Goal: Task Accomplishment & Management: Use online tool/utility

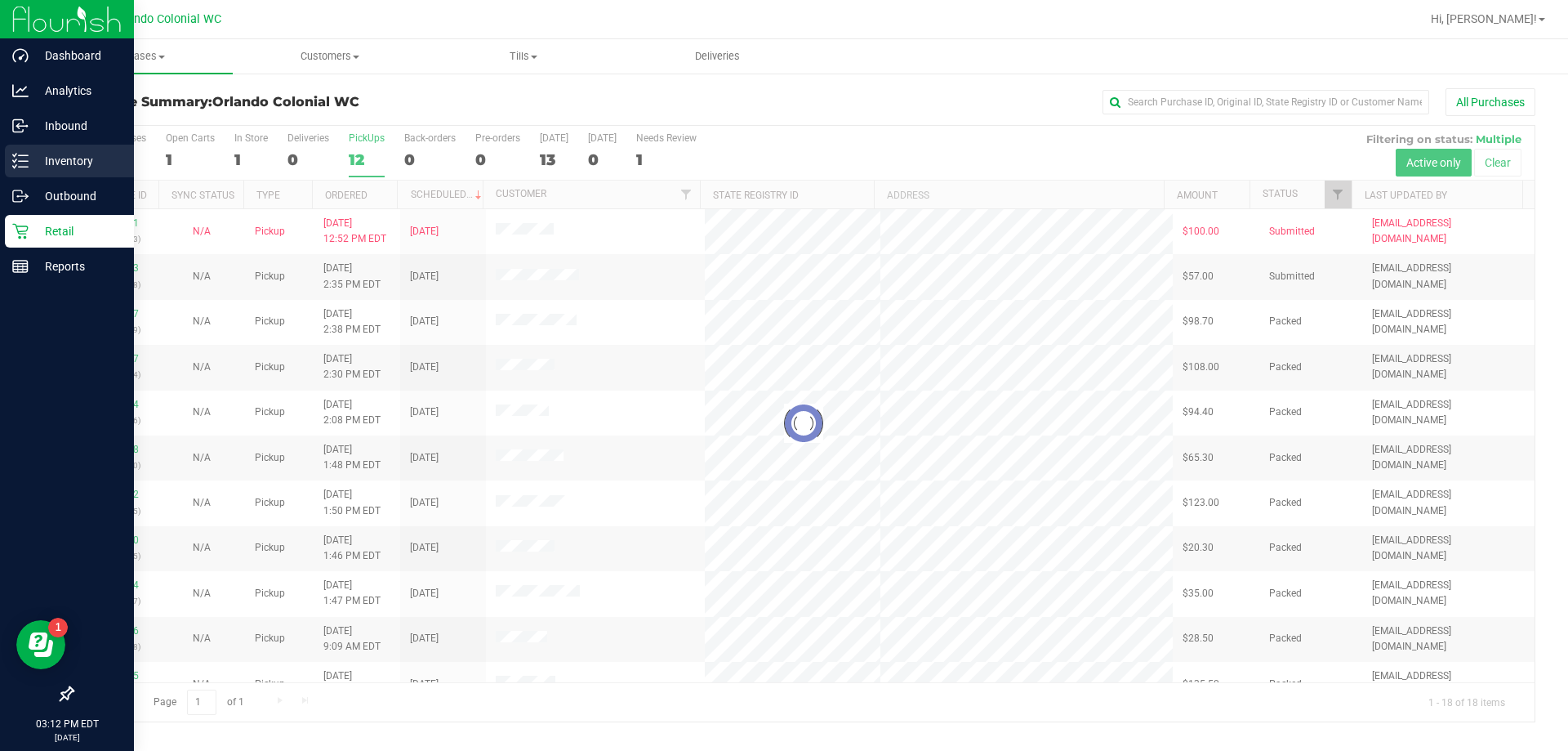
click at [68, 159] on p "Inventory" at bounding box center [78, 161] width 98 height 19
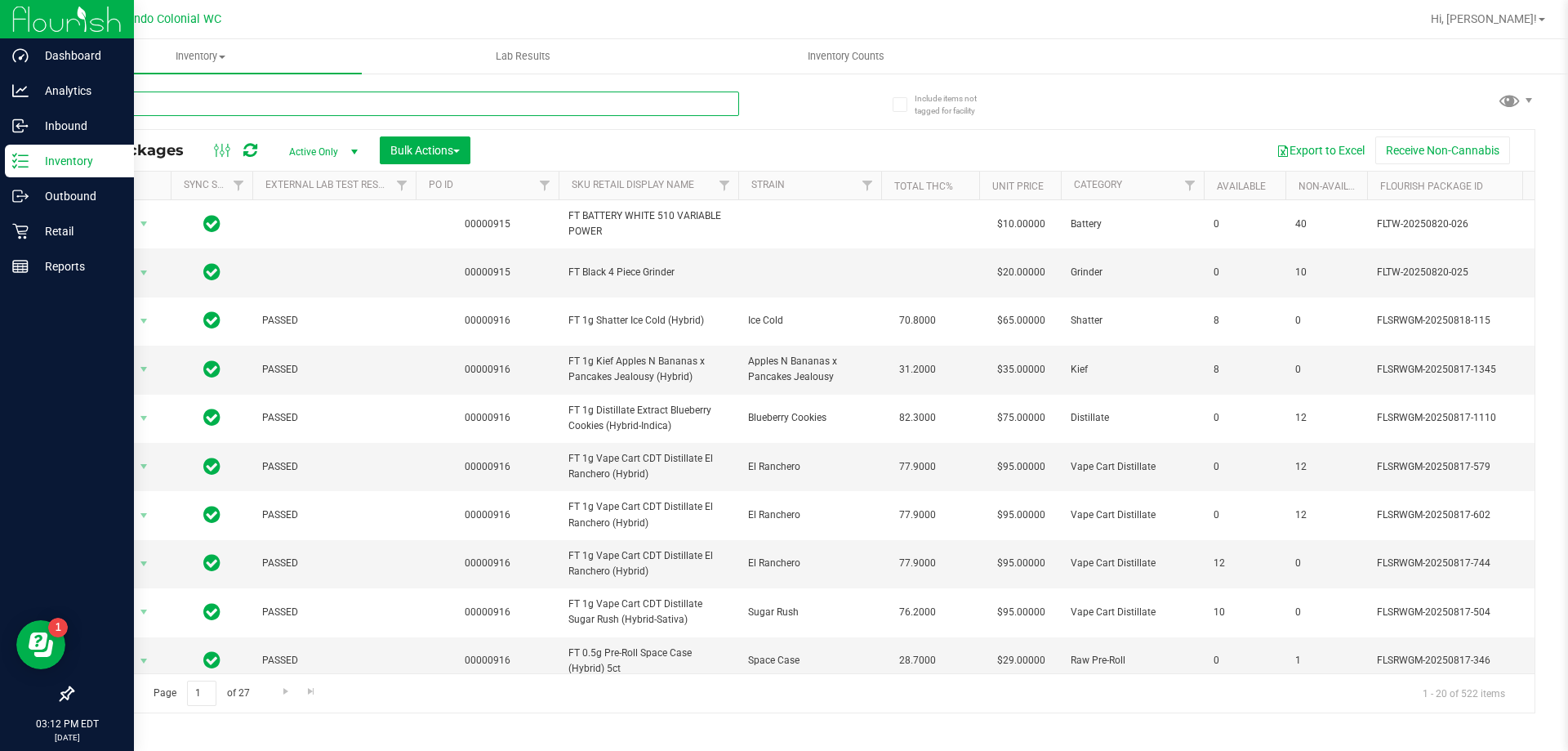
click at [155, 100] on input "text" at bounding box center [406, 104] width 667 height 25
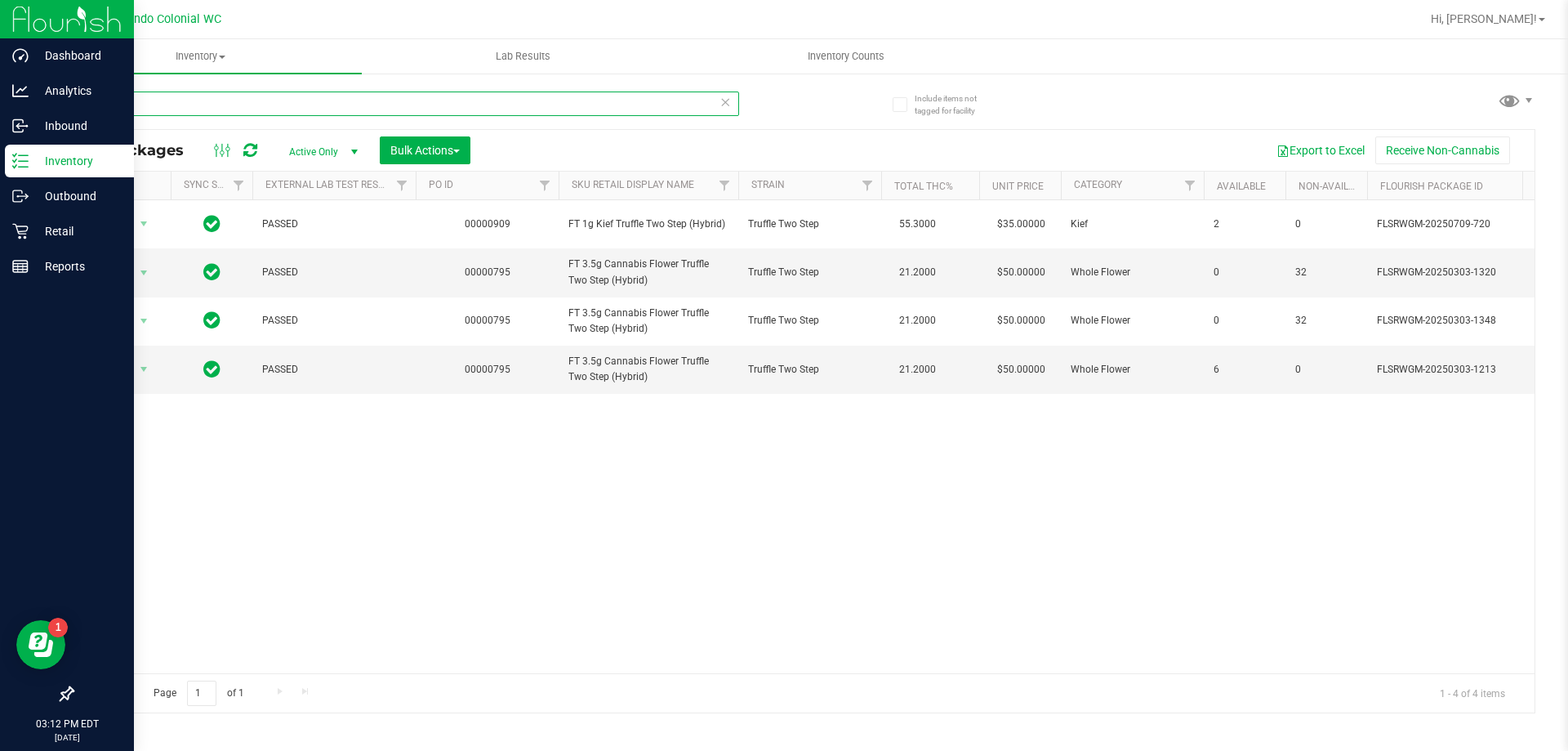
type input "t12"
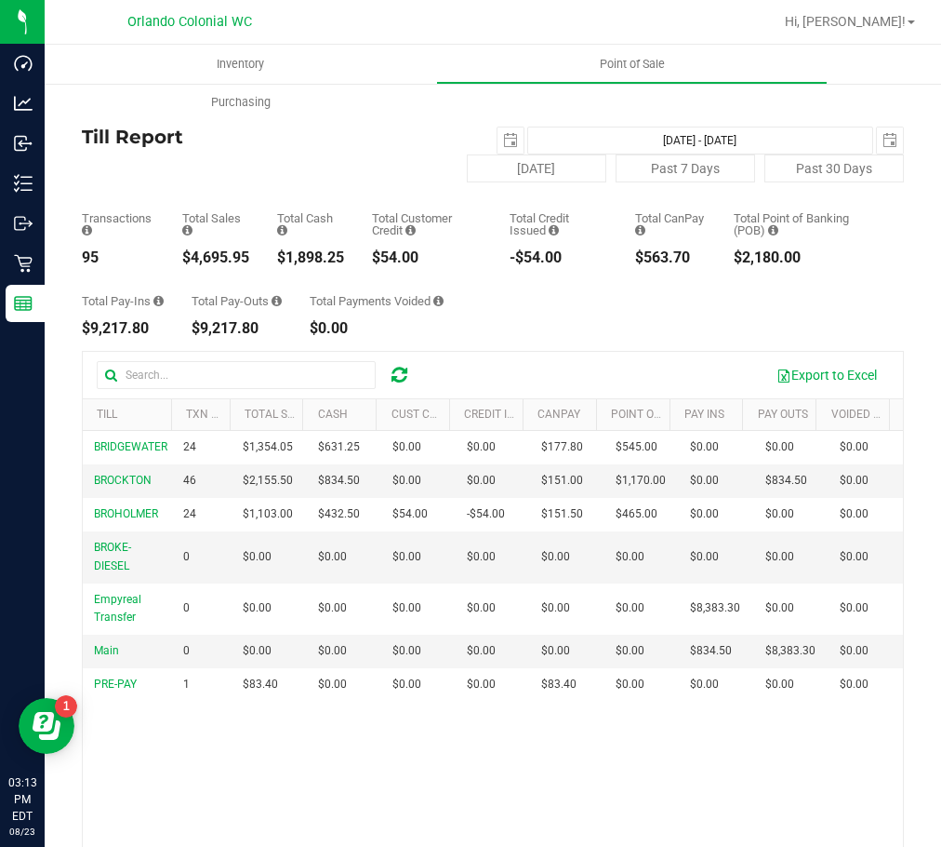
drag, startPoint x: 717, startPoint y: 778, endPoint x: 728, endPoint y: 755, distance: 25.0
click at [718, 776] on div "BRIDGEWATER 24 $1,354.05 $631.25 $0.00 $0.00 $0.00 $177.80 $0.00 $545.00 $0.00 …" at bounding box center [493, 697] width 821 height 533
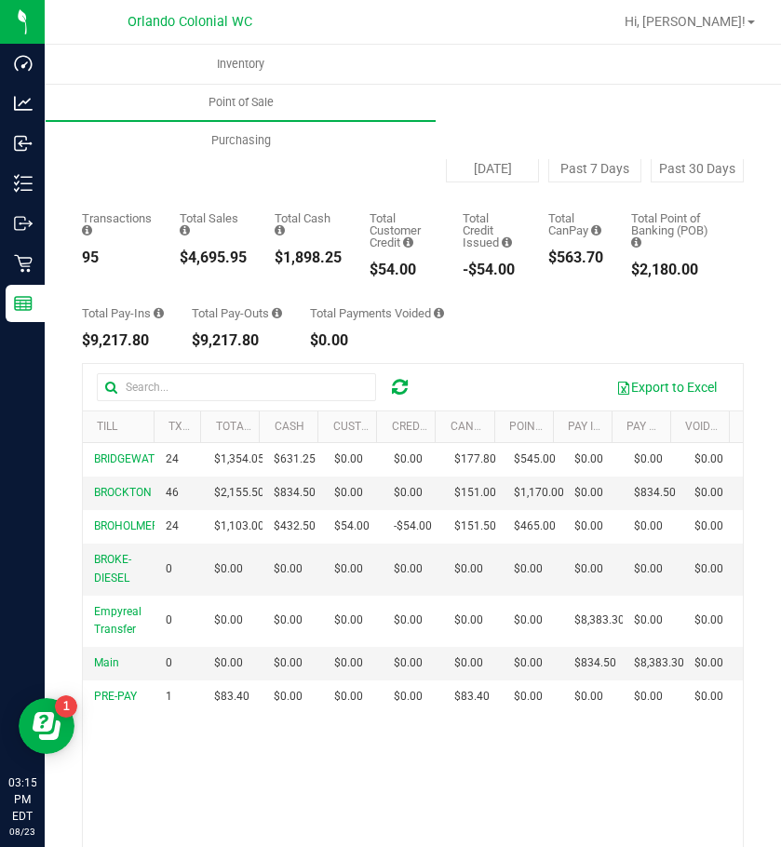
click at [701, 130] on div "Inventory Point of Sale Purchasing" at bounding box center [435, 102] width 781 height 114
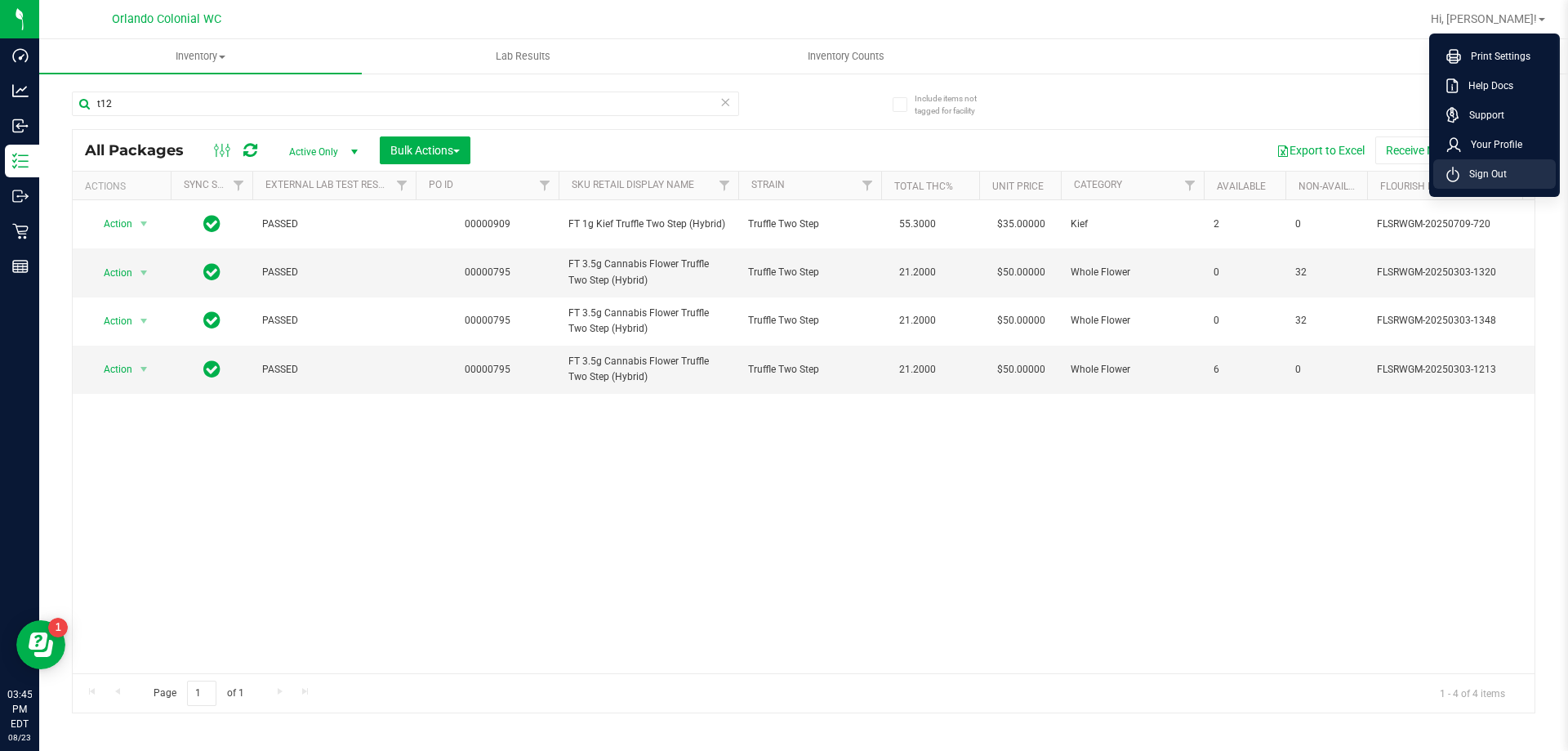
click at [1498, 174] on span "Sign Out" at bounding box center [1483, 174] width 47 height 17
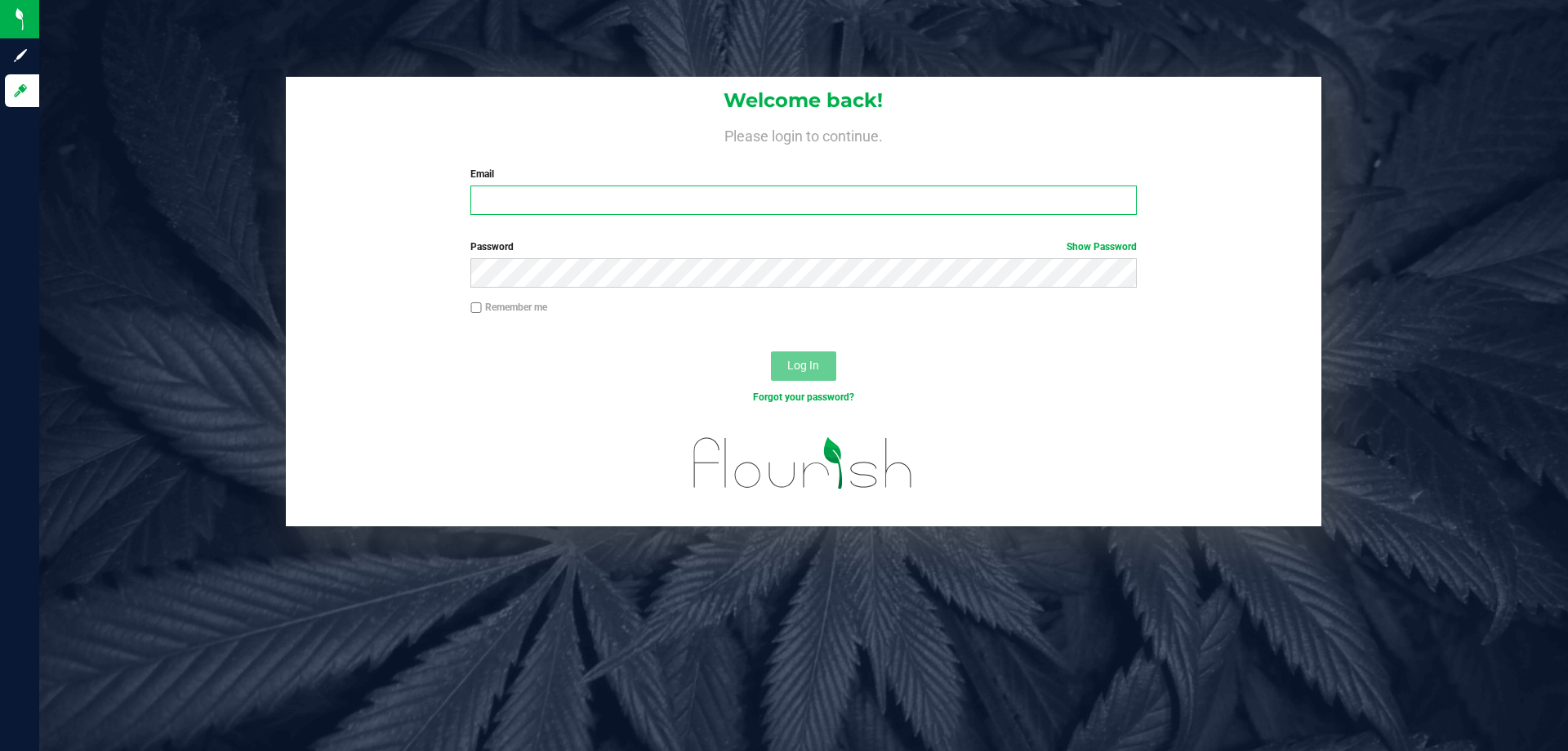
click at [508, 210] on input "Email" at bounding box center [803, 199] width 665 height 29
type input "revans@liveparallel.com"
click at [771, 351] on button "Log In" at bounding box center [803, 365] width 65 height 29
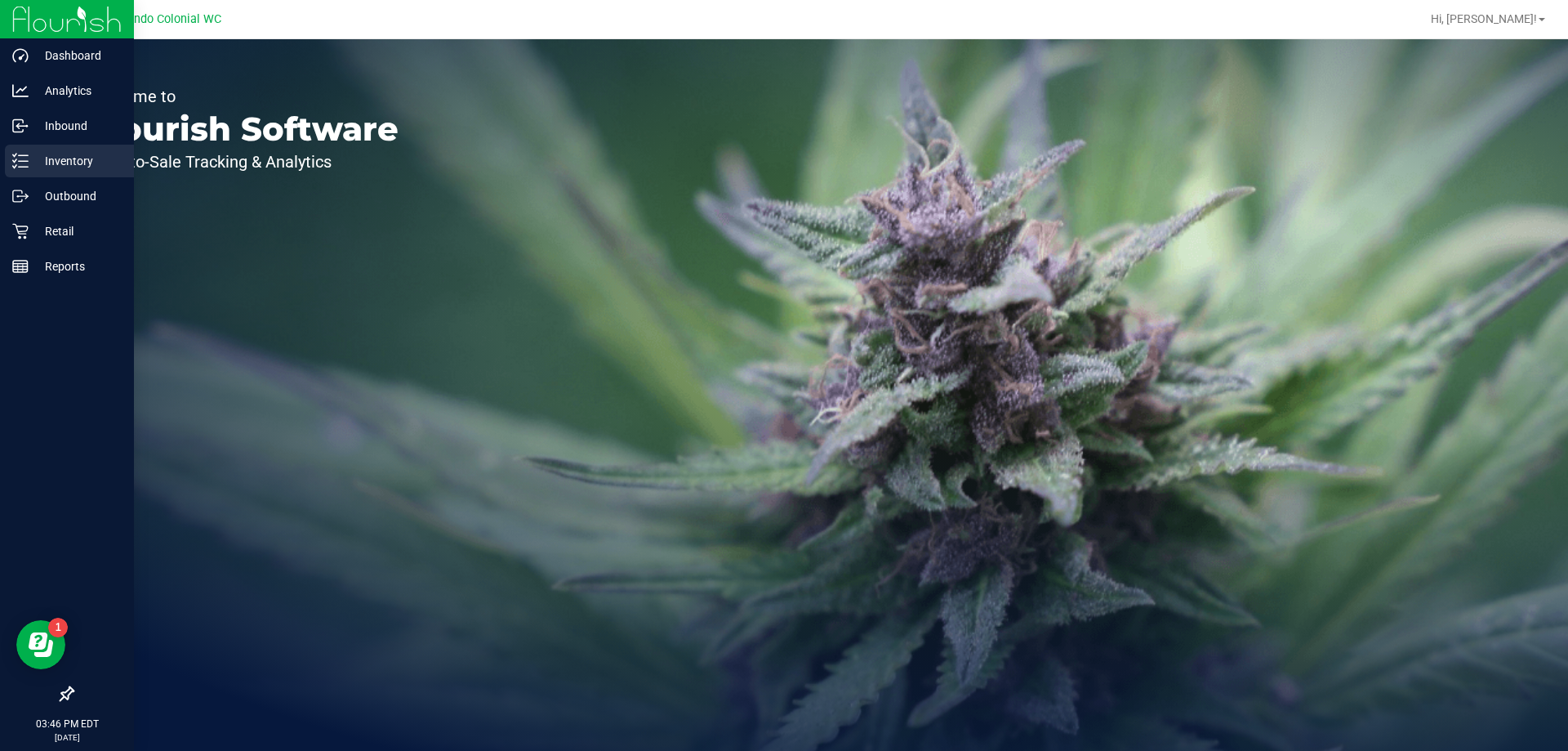
click at [72, 155] on p "Inventory" at bounding box center [78, 161] width 98 height 19
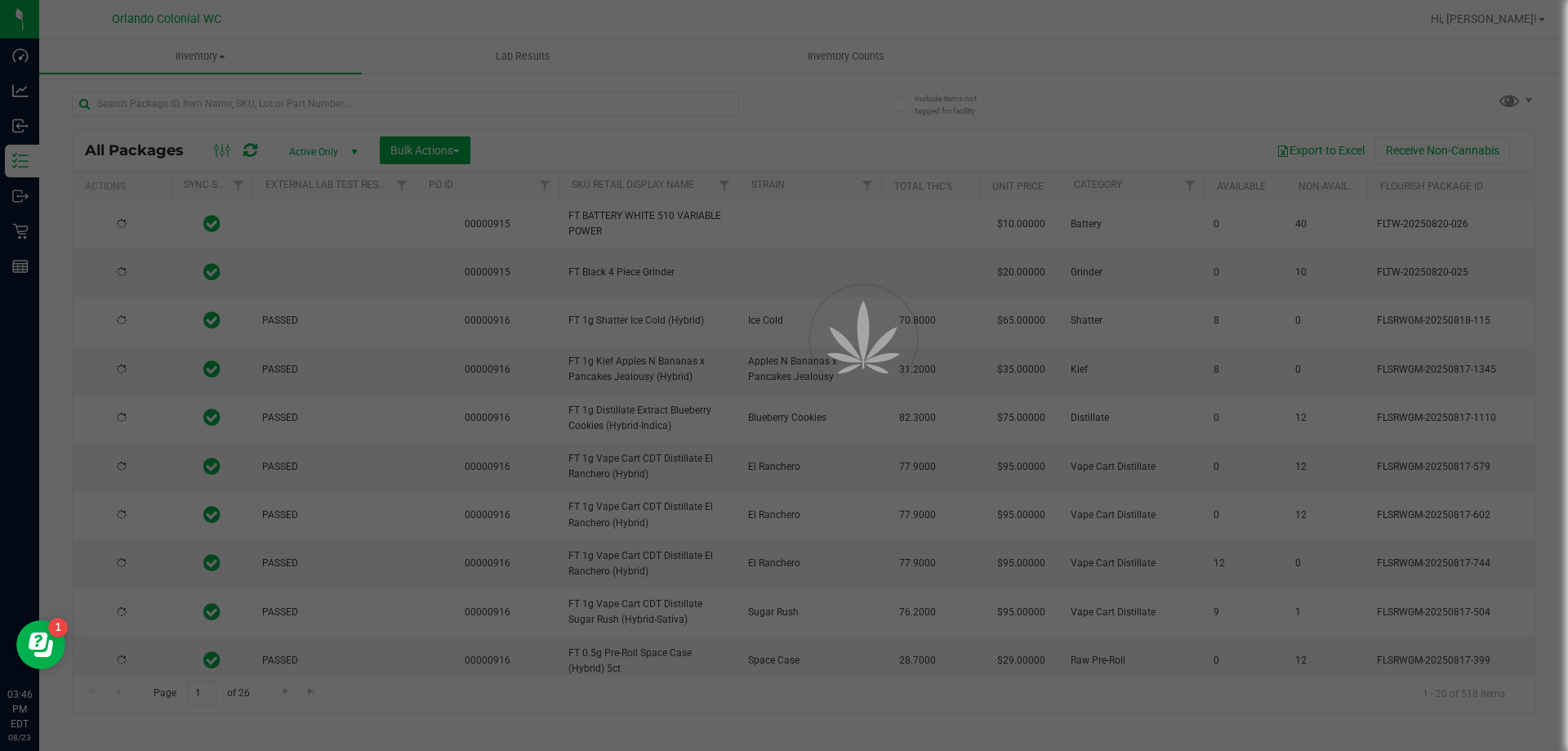
click at [204, 92] on div at bounding box center [784, 375] width 1568 height 751
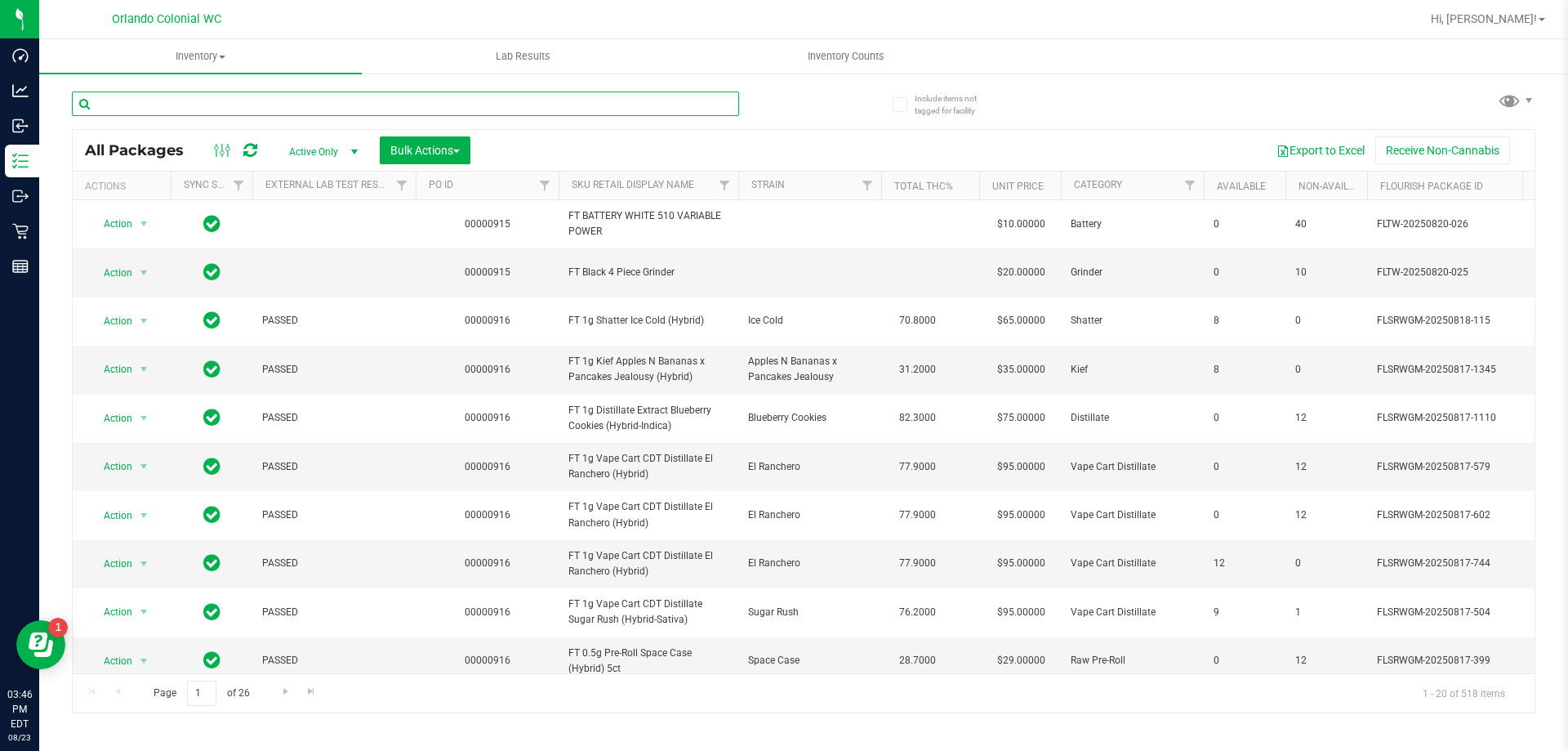
click at [205, 102] on input "text" at bounding box center [406, 104] width 667 height 25
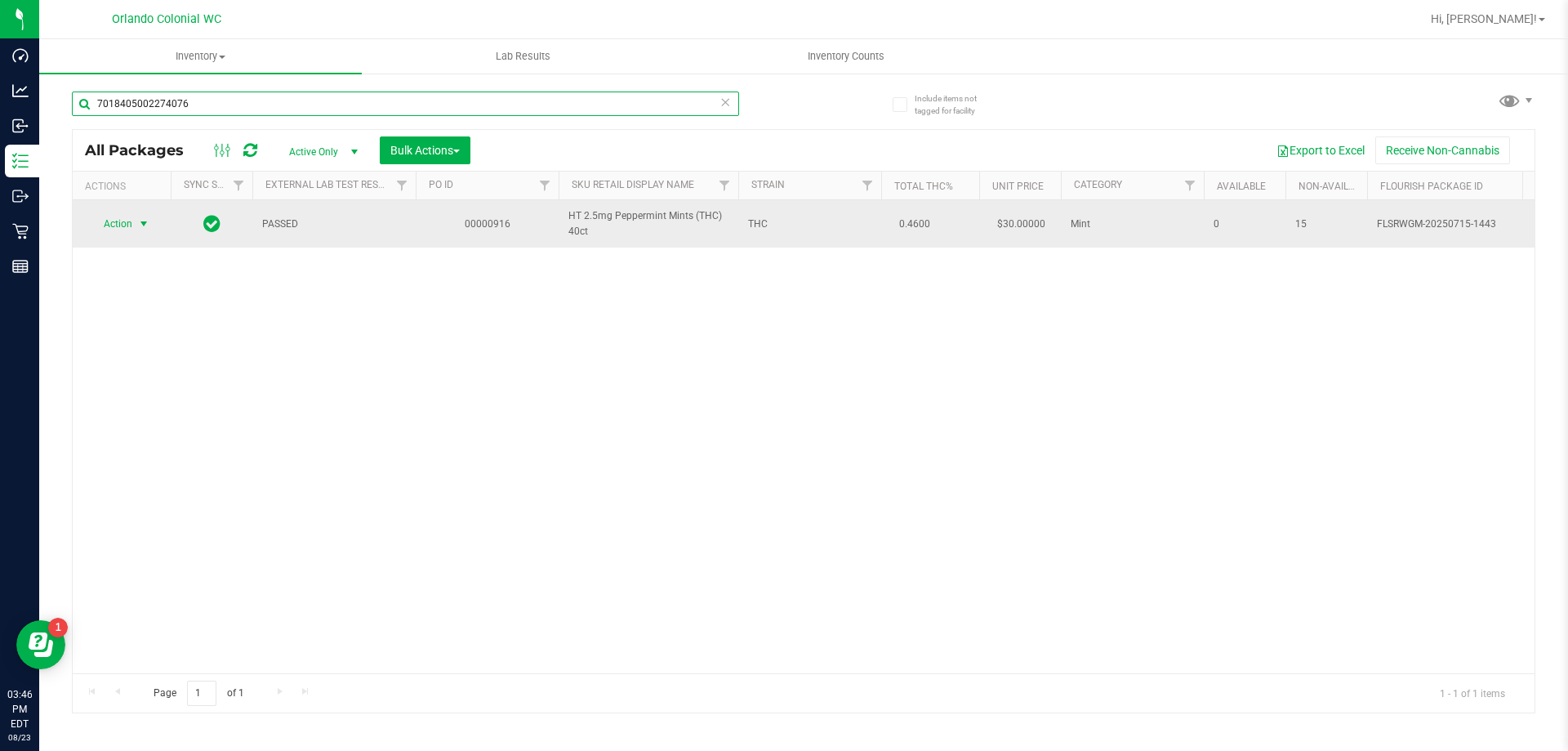
type input "7018405002274076"
click at [135, 231] on span "select" at bounding box center [144, 224] width 20 height 23
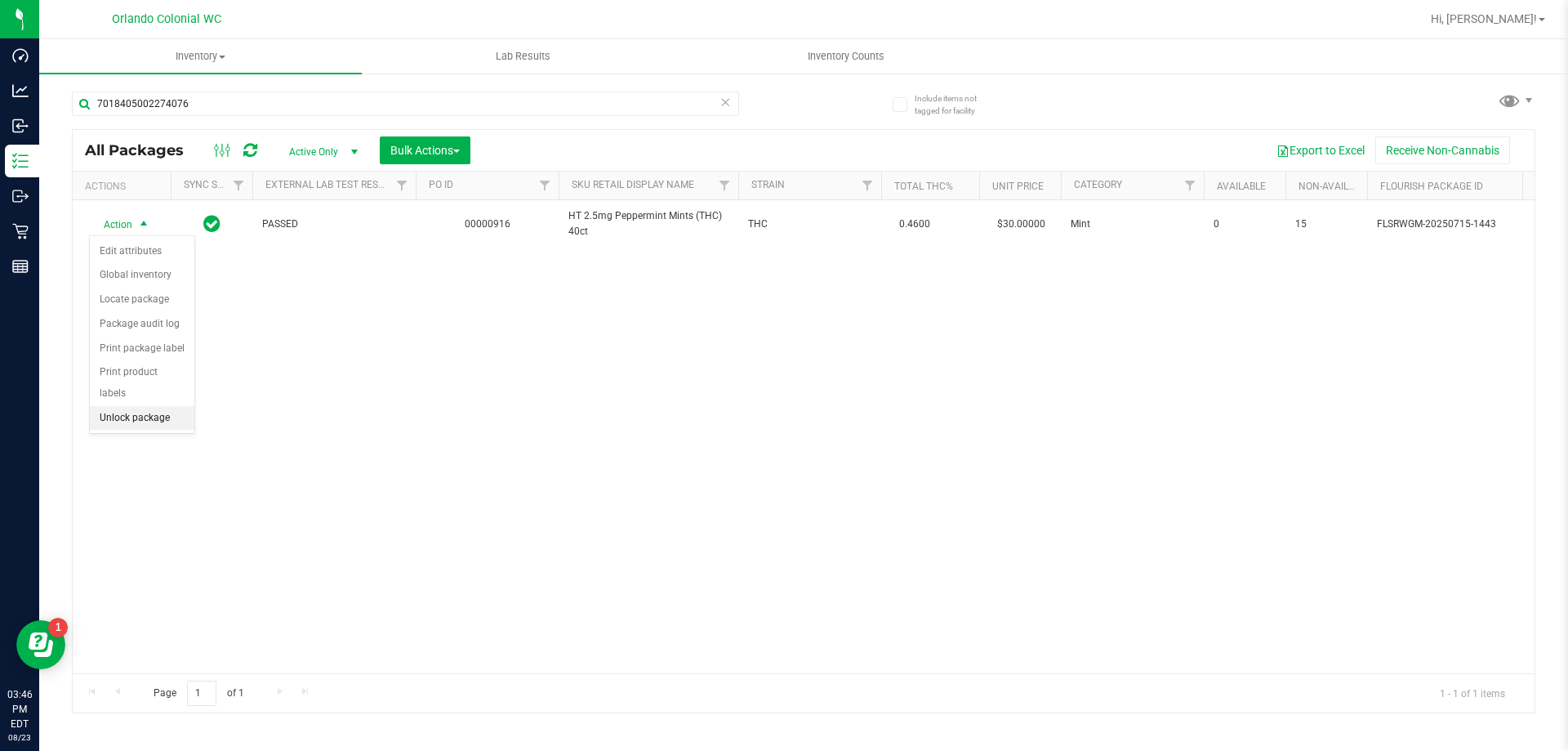
click at [130, 406] on li "Unlock package" at bounding box center [141, 418] width 104 height 25
click at [241, 429] on div "PASSED 00000916 HT 2.5mg Peppermint Mints (THC) 40ct THC 0.4600 $30.00000 Mint …" at bounding box center [803, 437] width 1462 height 473
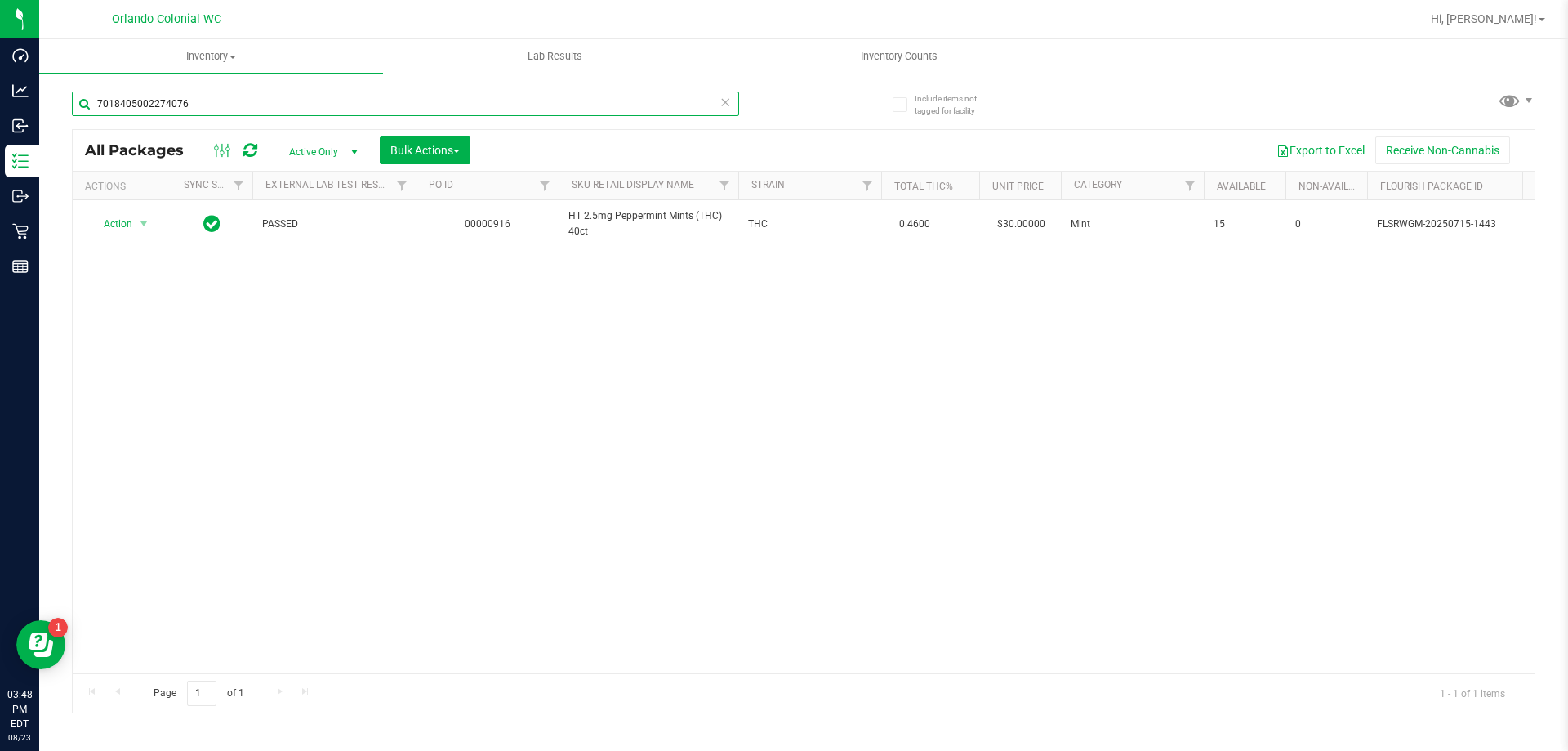
click at [194, 111] on input "7018405002274076" at bounding box center [406, 104] width 667 height 25
type input "azk"
click at [497, 360] on div "Action Action Edit attributes Global inventory Locate package Package audit log…" at bounding box center [803, 437] width 1462 height 473
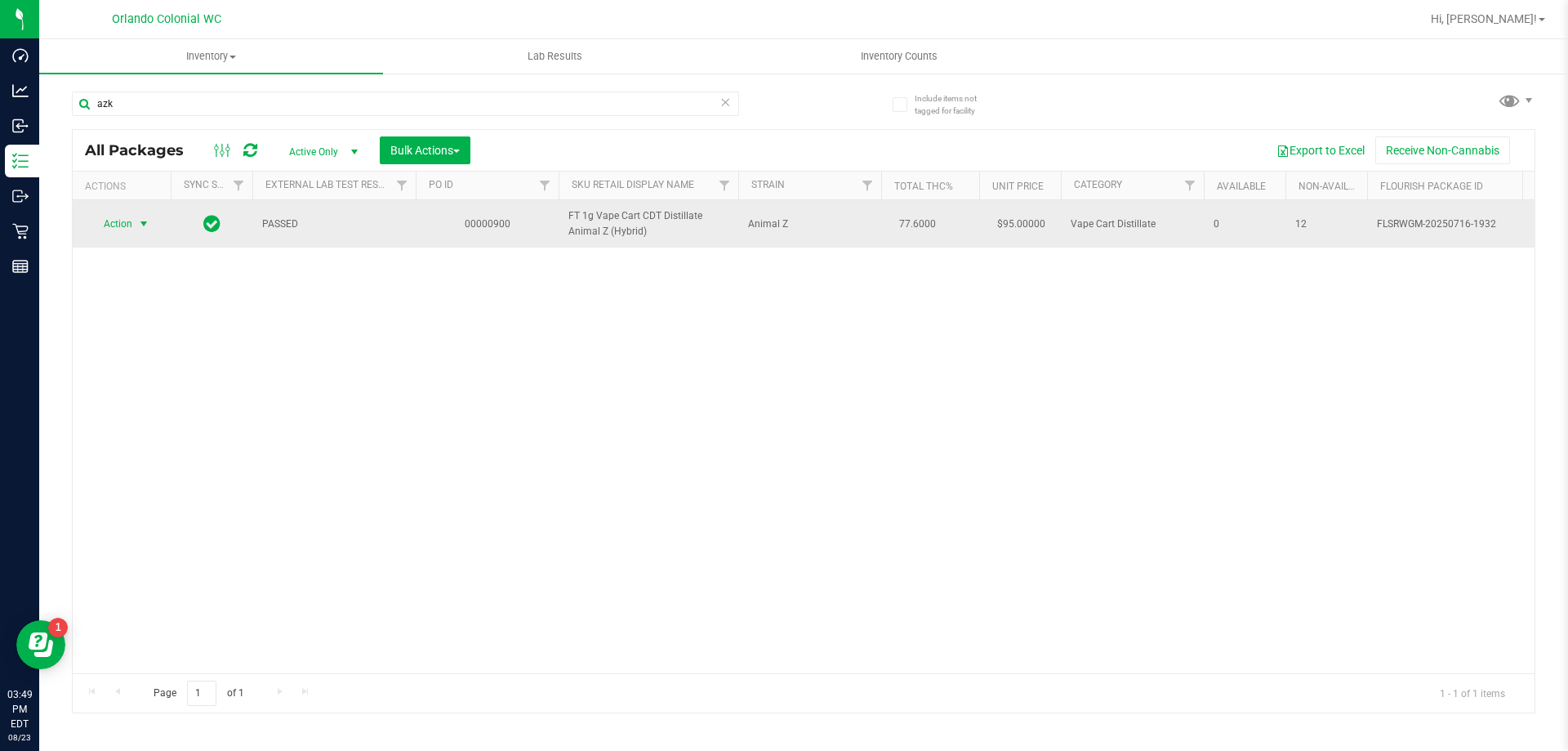
click at [133, 235] on span "Action" at bounding box center [111, 224] width 44 height 23
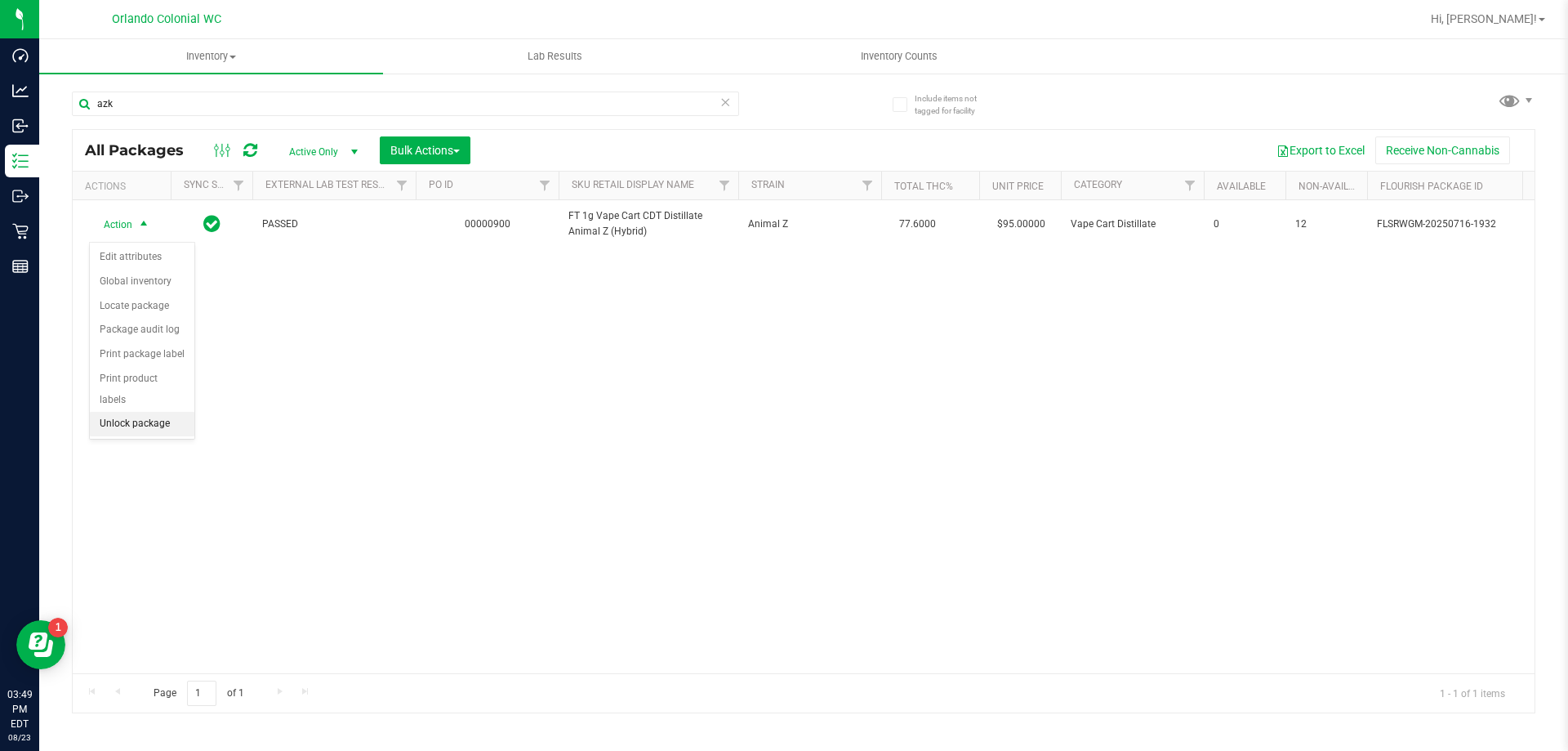
click at [139, 412] on li "Unlock package" at bounding box center [141, 424] width 104 height 25
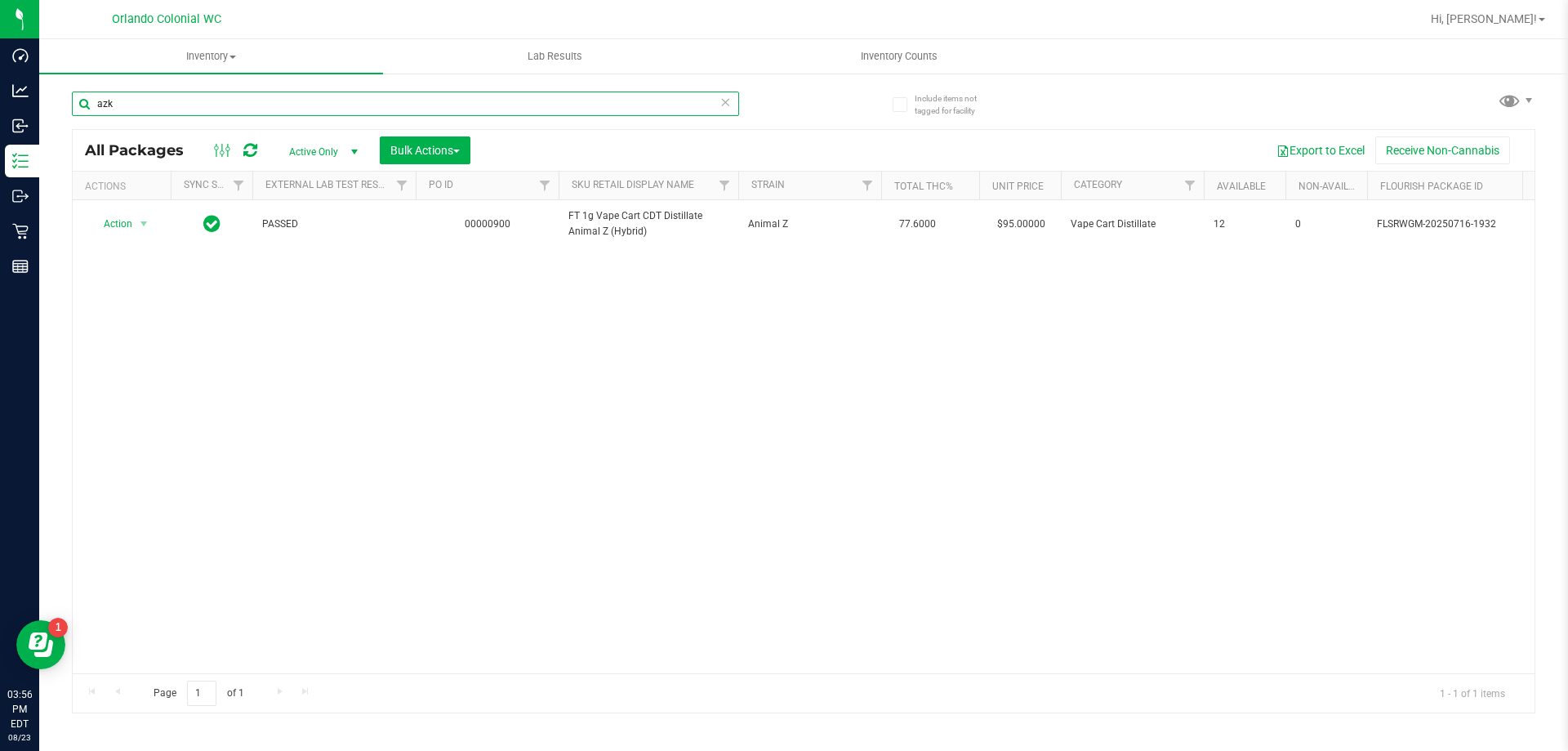
click at [147, 114] on input "azk" at bounding box center [406, 104] width 667 height 25
click at [147, 113] on input "azk" at bounding box center [406, 104] width 667 height 25
type input "fried"
click at [334, 105] on input "fried" at bounding box center [406, 104] width 667 height 25
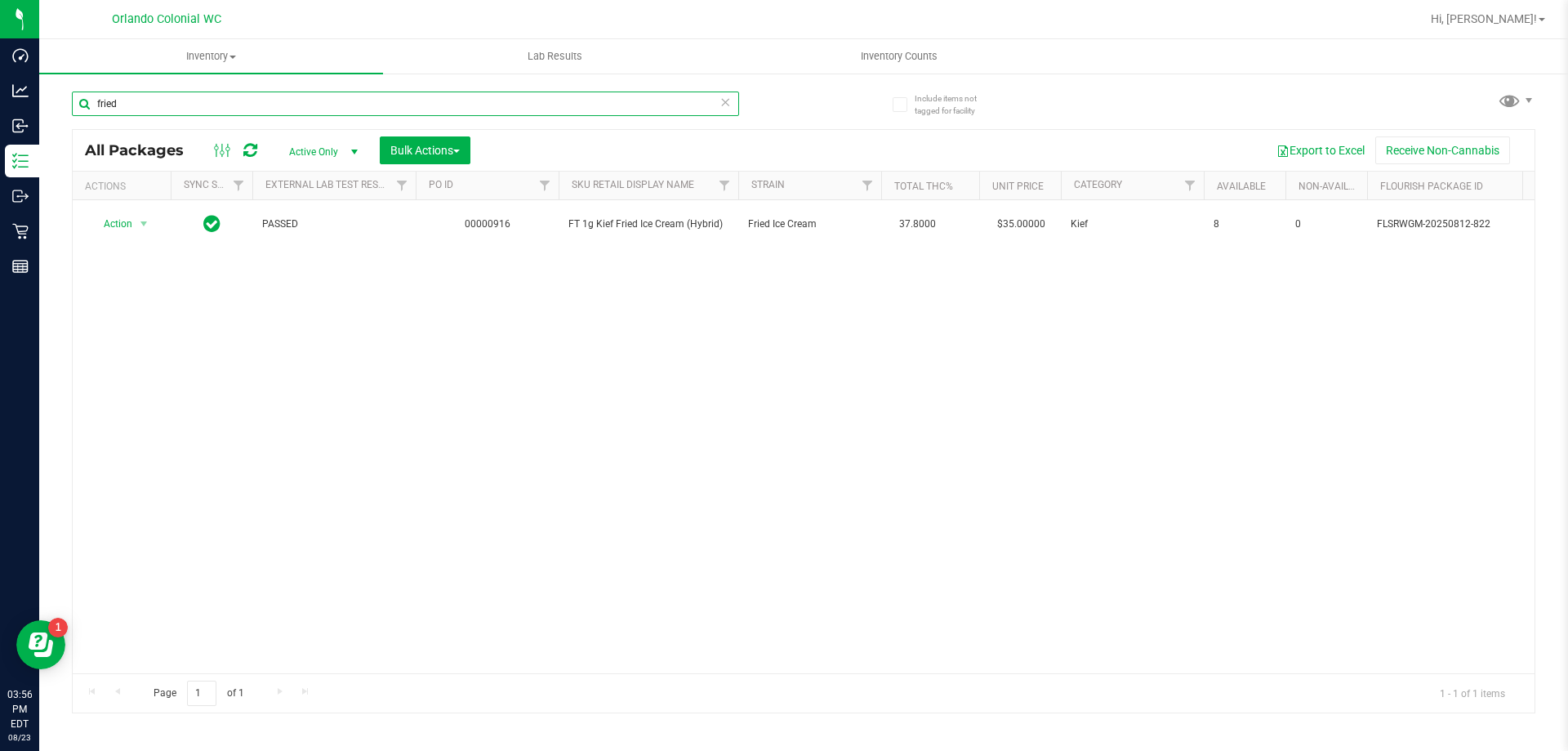
click at [334, 105] on input "fried" at bounding box center [406, 104] width 667 height 25
click at [335, 101] on input "fried" at bounding box center [406, 104] width 667 height 25
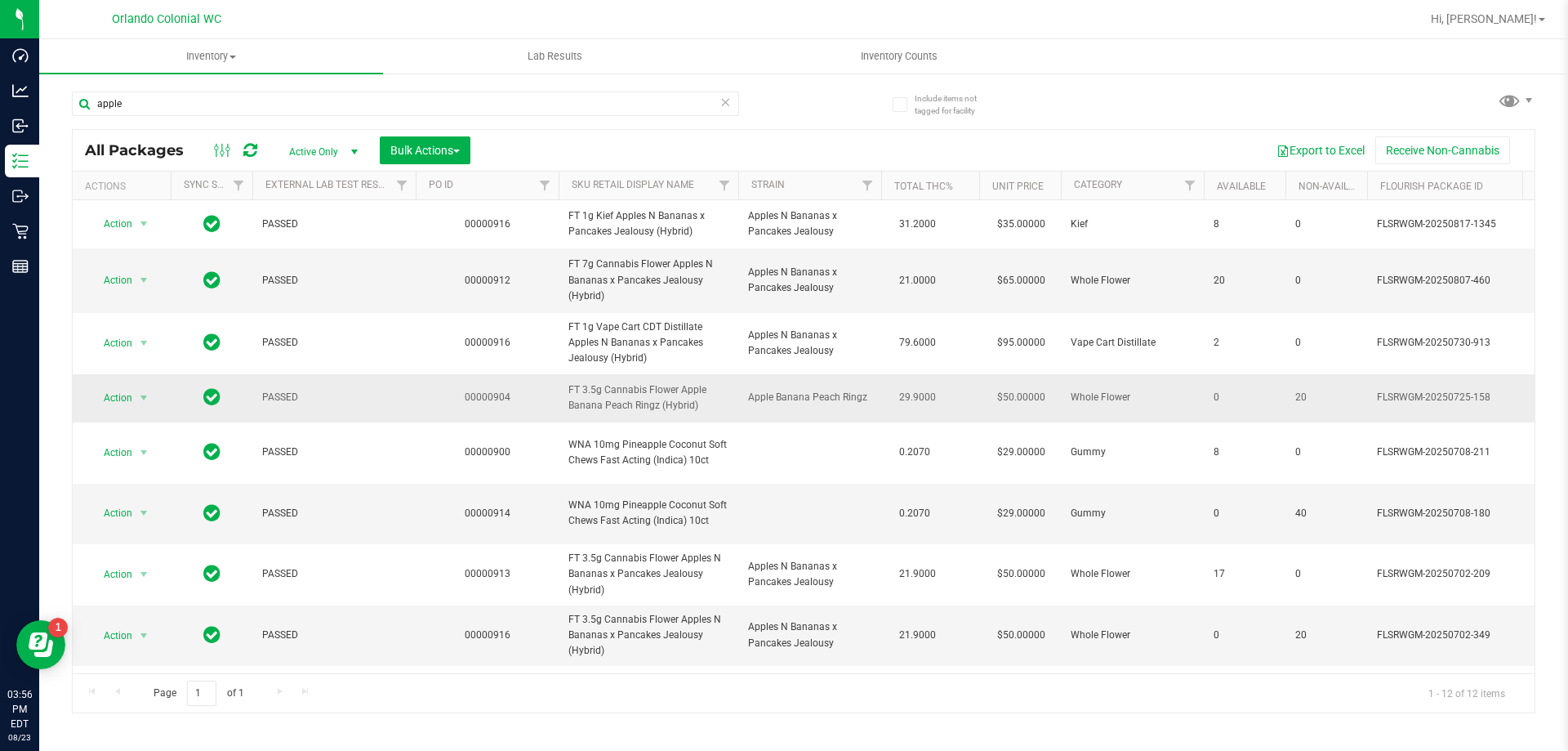
click at [648, 398] on span "FT 3.5g Cannabis Flower Apple Banana Peach Ringz (Hybrid)" at bounding box center [648, 397] width 160 height 31
copy tr "FT 3.5g Cannabis Flower Apple Banana Peach Ringz (Hybrid)"
click at [154, 105] on input "apple" at bounding box center [406, 104] width 667 height 25
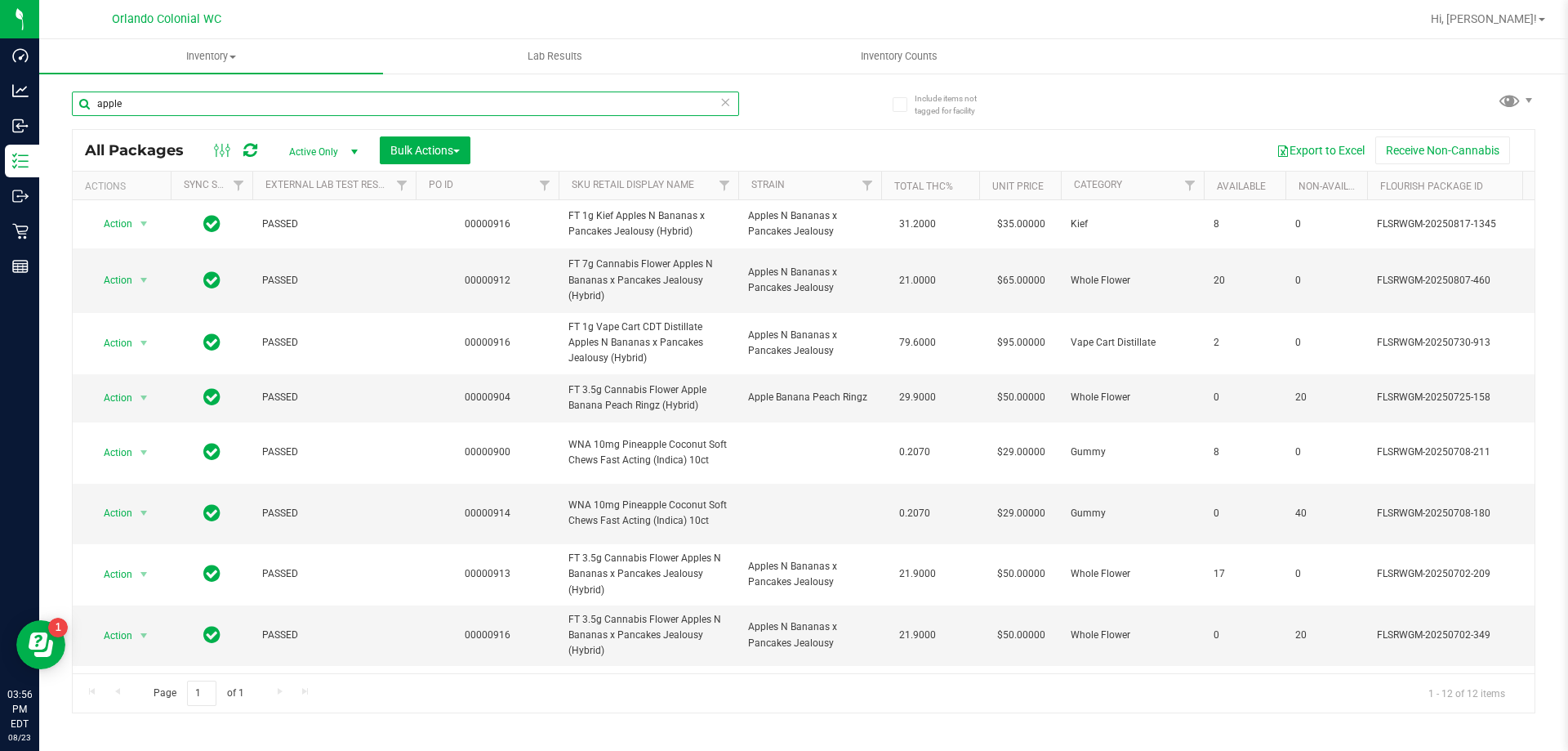
click at [154, 105] on input "apple" at bounding box center [406, 104] width 667 height 25
paste input "FT 3.5g Cannabis Flower Apple Banana Peach Ringz (Hybrid)"
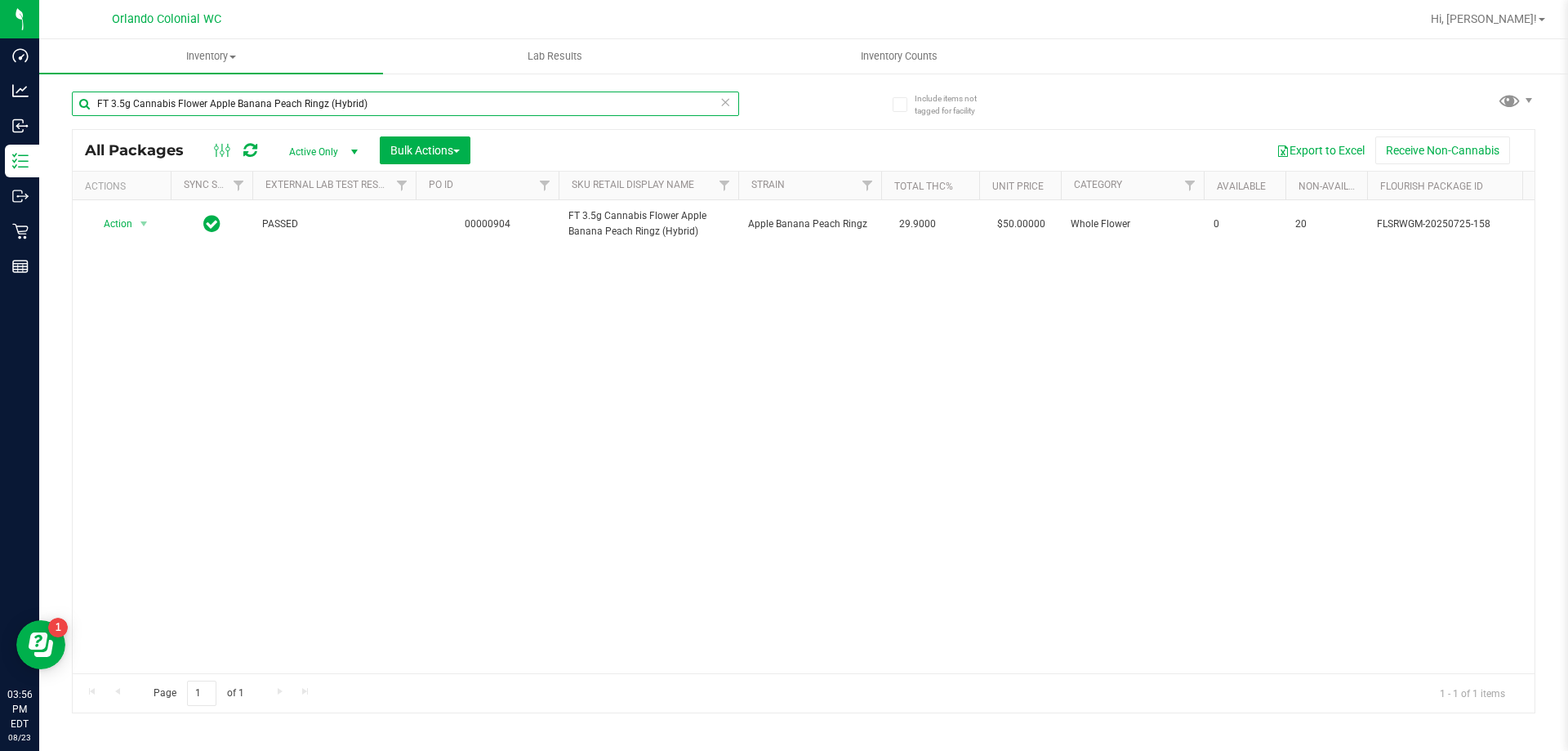
type input "FT 3.5g Cannabis Flower Apple Banana Peach Ringz (Hybrid)"
click at [435, 408] on div "Action Action Edit attributes Global inventory Locate package Package audit log…" at bounding box center [803, 437] width 1462 height 473
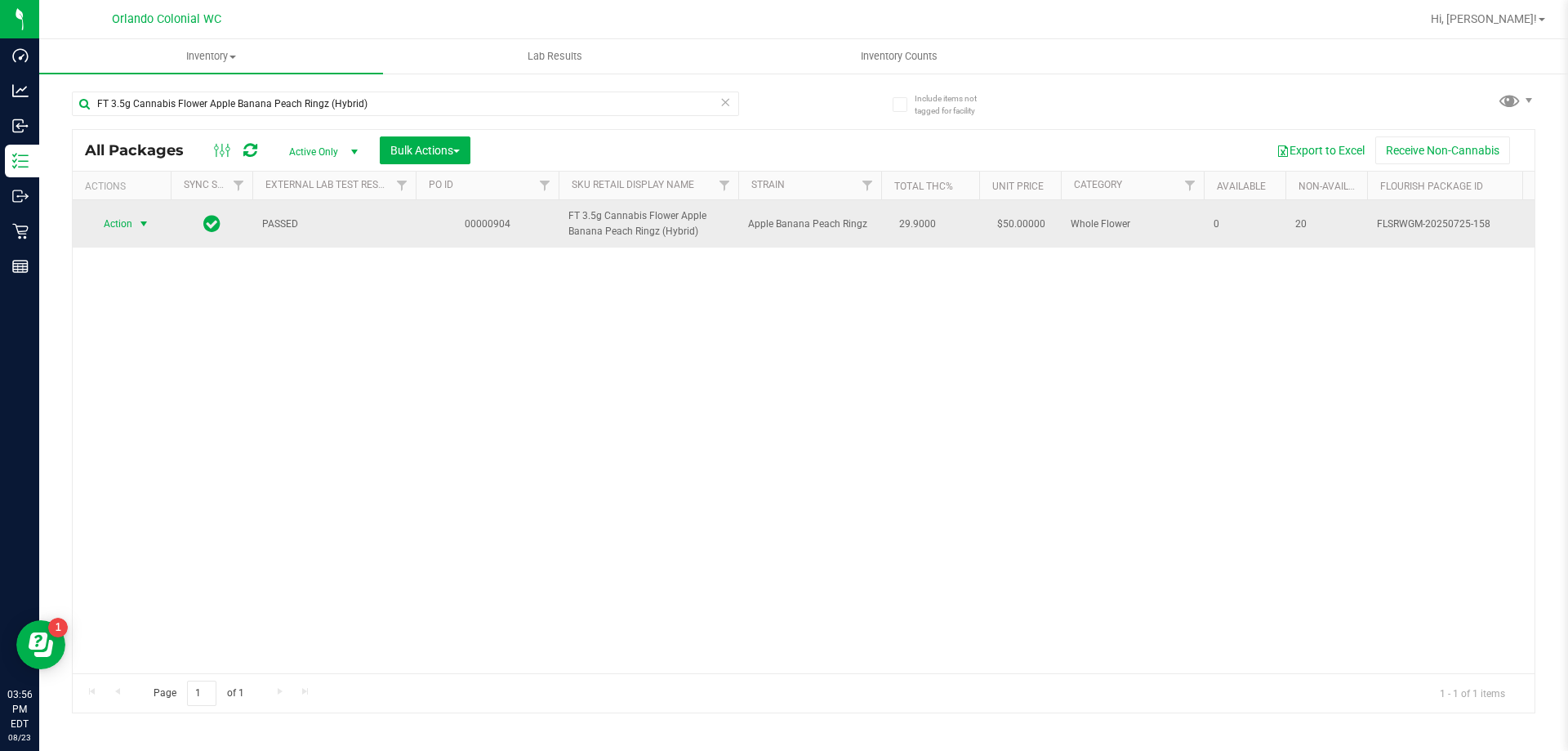
click at [119, 227] on span "Action" at bounding box center [111, 224] width 44 height 23
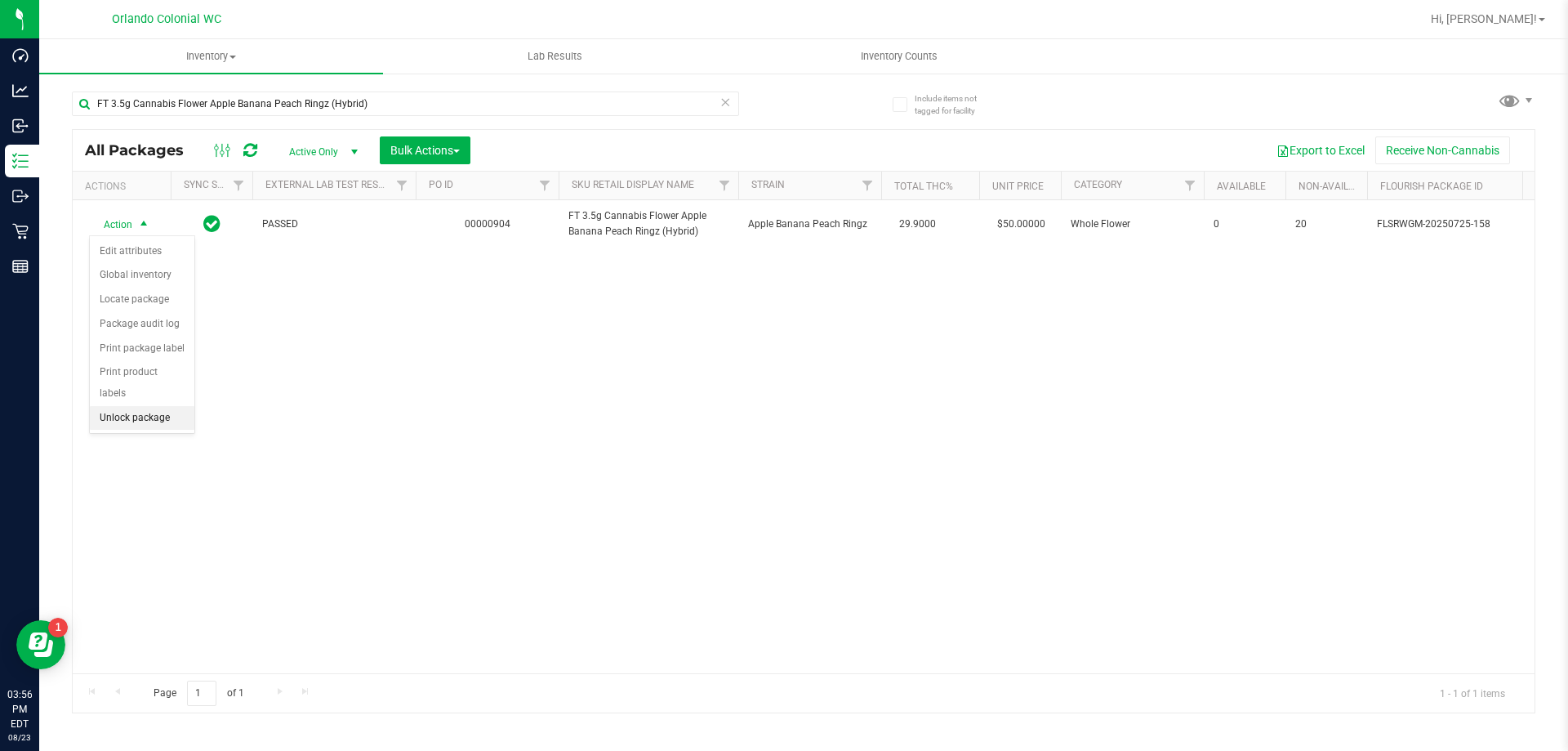
click at [145, 406] on li "Unlock package" at bounding box center [141, 418] width 104 height 25
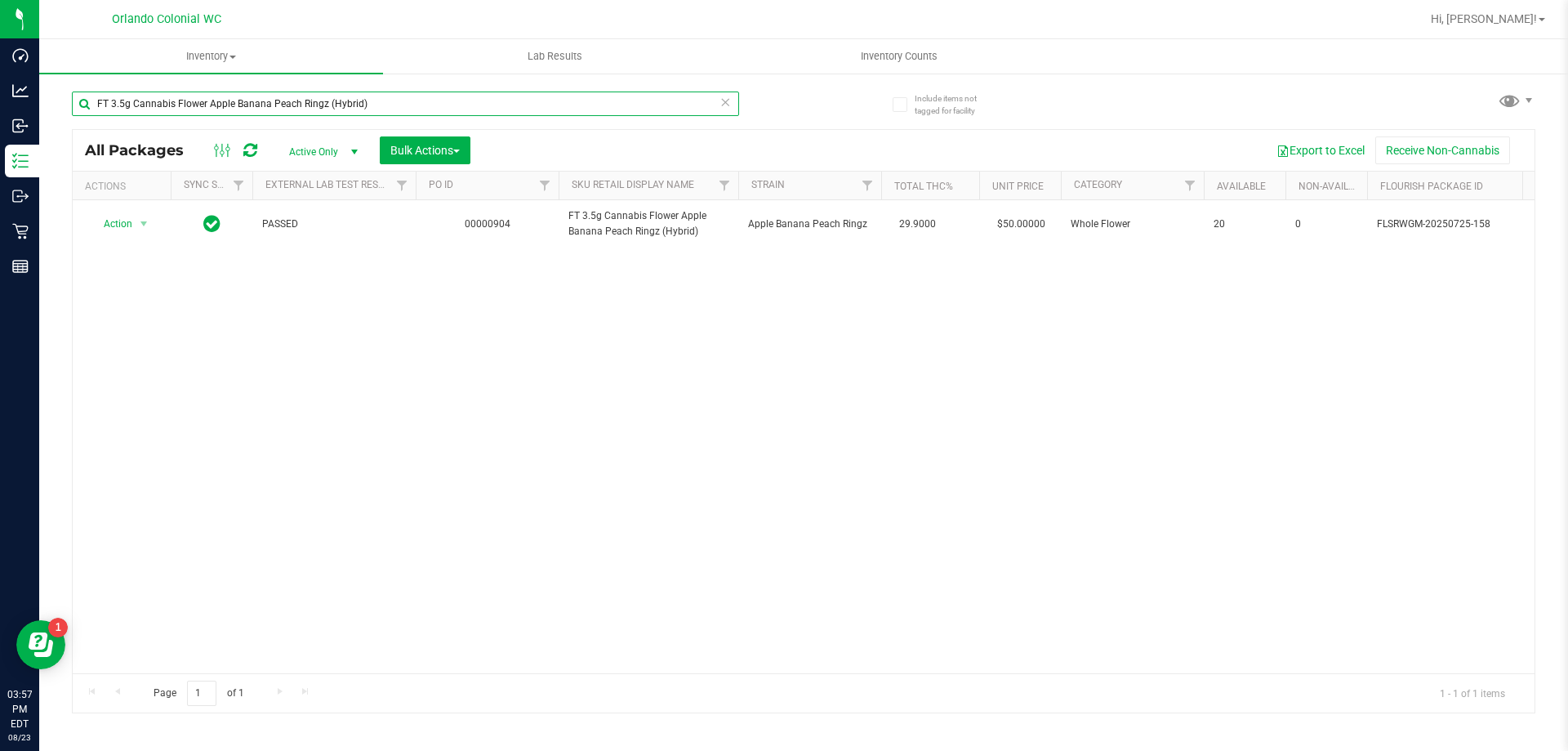
click at [360, 109] on input "FT 3.5g Cannabis Flower Apple Banana Peach Ringz (Hybrid)" at bounding box center [406, 104] width 667 height 25
click at [360, 108] on input "FT 3.5g Cannabis Flower Apple Banana Peach Ringz (Hybrid)" at bounding box center [406, 104] width 667 height 25
click at [360, 109] on input "FT 3.5g Cannabis Flower Apple Banana Peach Ringz (Hybrid)" at bounding box center [406, 104] width 667 height 25
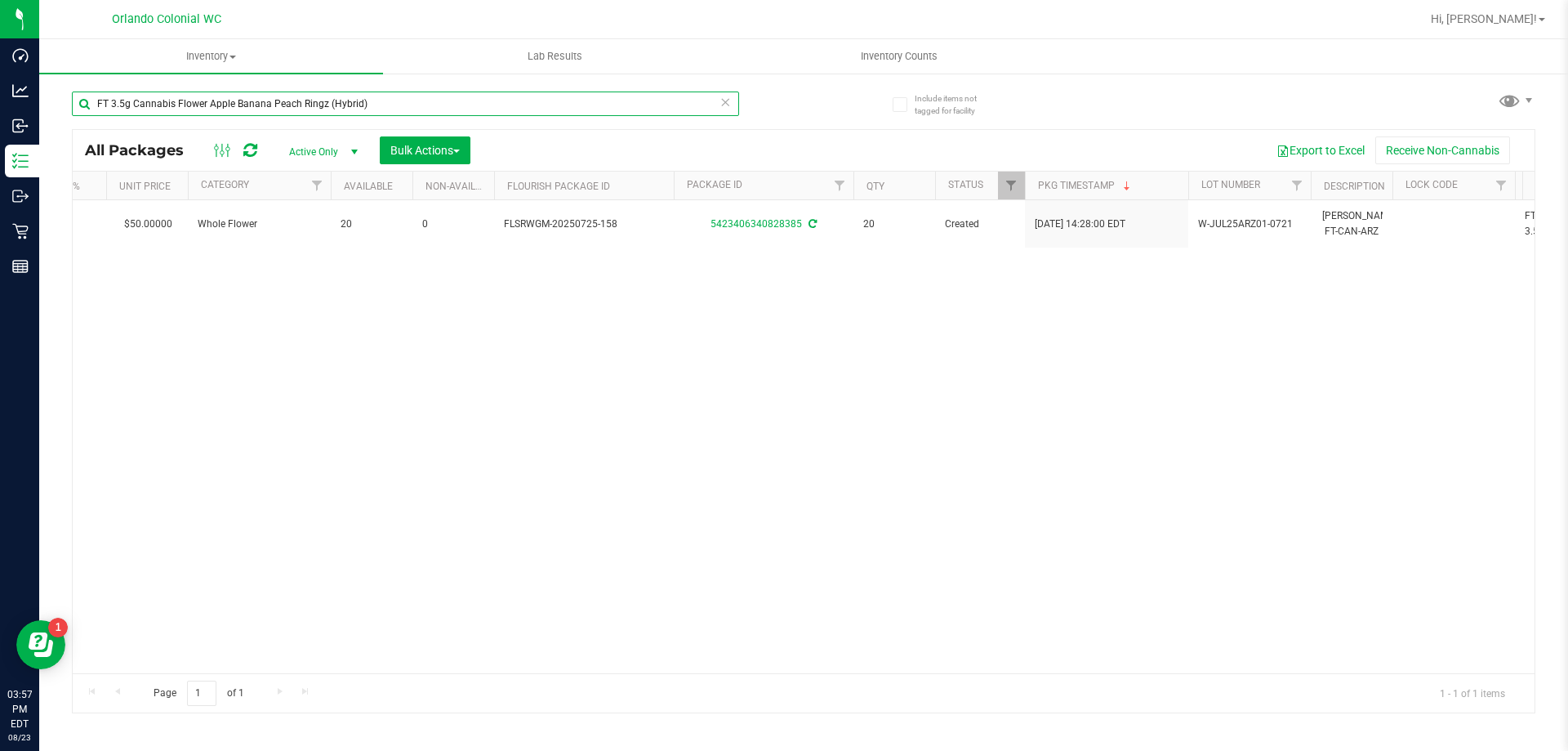
scroll to position [0, 931]
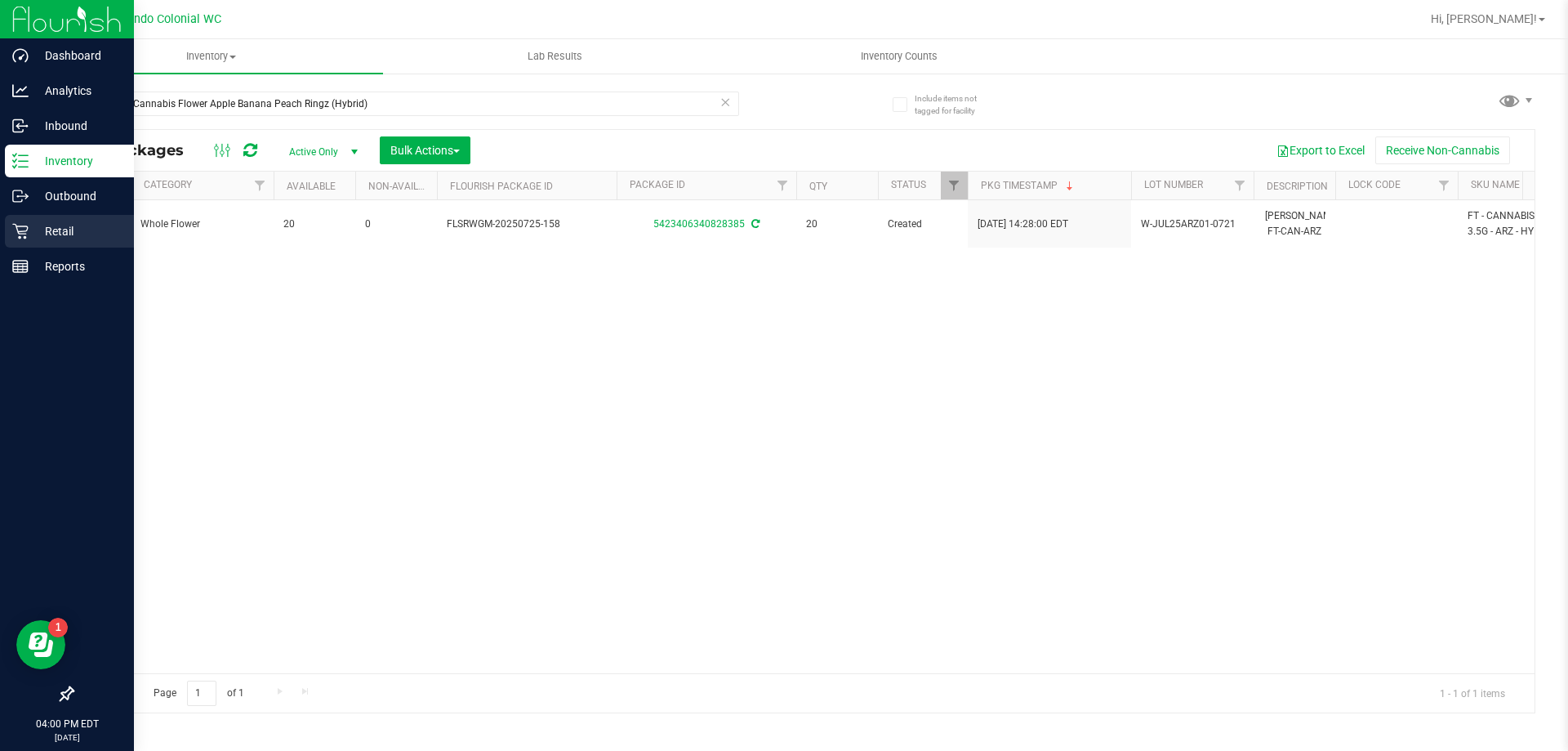
click at [53, 229] on p "Retail" at bounding box center [78, 231] width 98 height 19
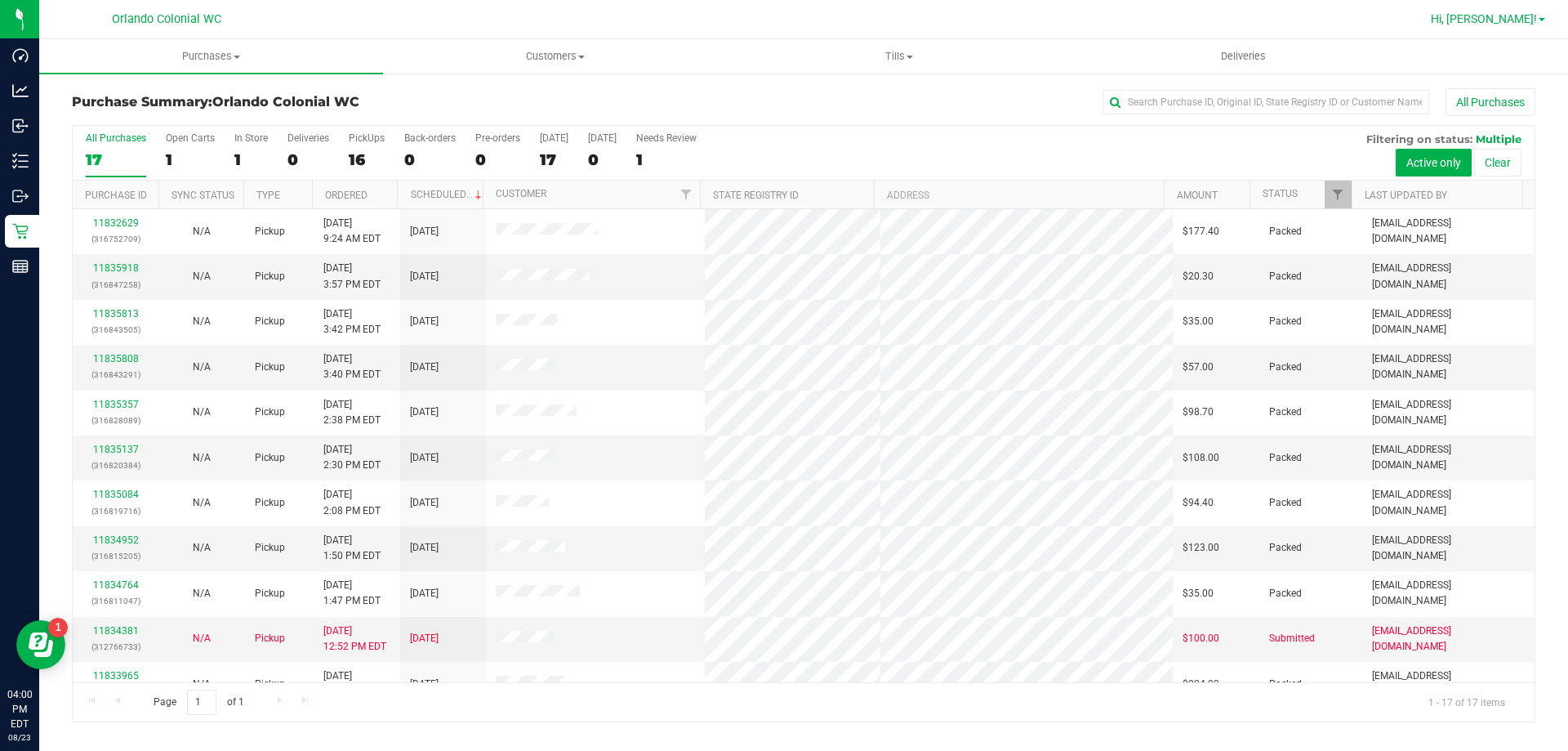
click at [1502, 18] on span "Hi, [PERSON_NAME]!" at bounding box center [1484, 18] width 106 height 13
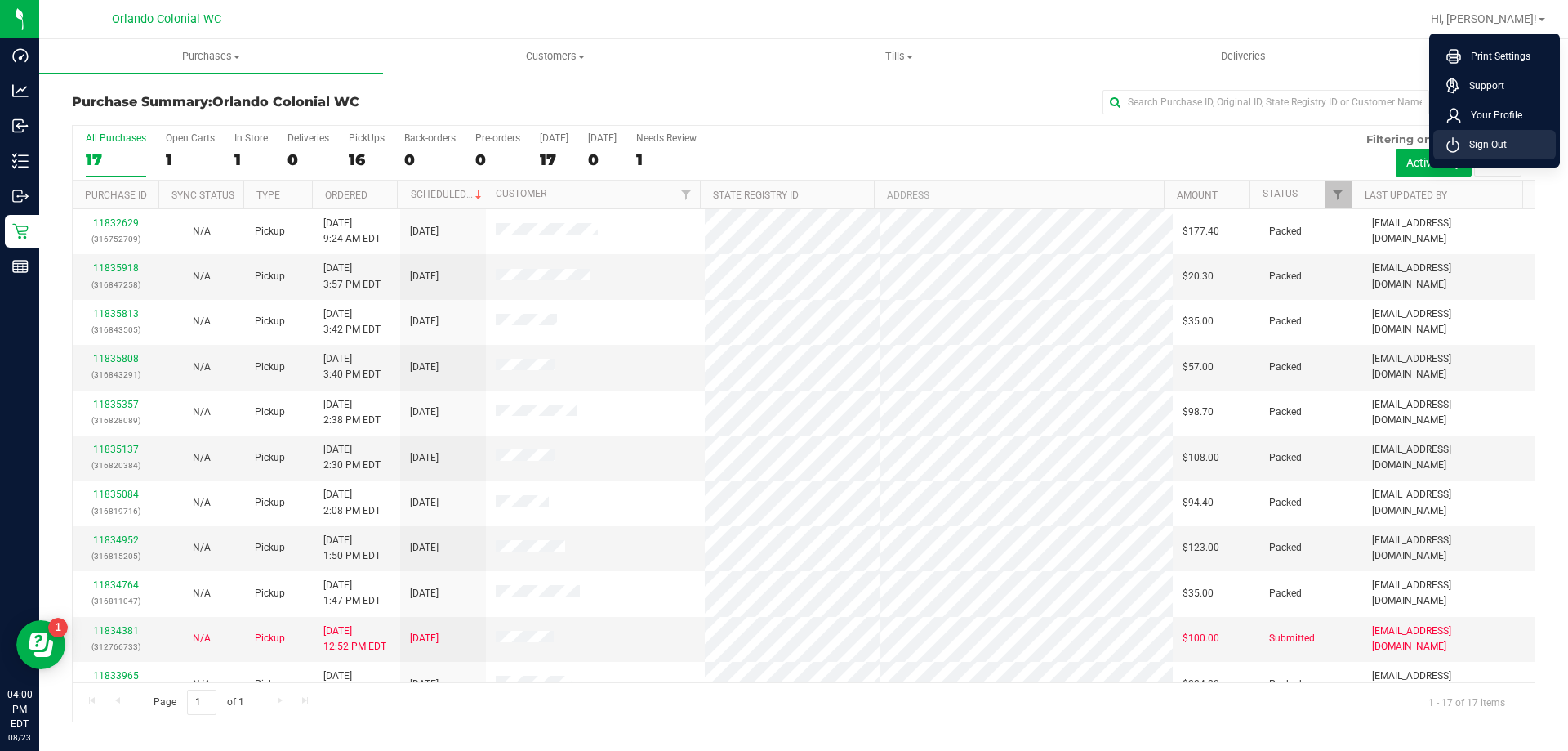
click at [1459, 152] on span "Sign Out" at bounding box center [1483, 144] width 47 height 17
